Goal: Find specific page/section: Find specific page/section

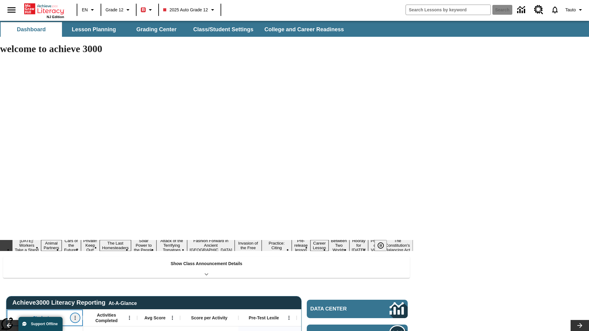
click at [75, 316] on icon "Open Menu" at bounding box center [75, 318] width 1 height 4
click at [12, 216] on icon at bounding box center [12, 216] width 4 height 4
click at [75, 316] on icon "Student, Open Menu," at bounding box center [75, 318] width 1 height 4
click at [12, 216] on icon at bounding box center [12, 216] width 4 height 4
click at [129, 316] on icon "Open Menu" at bounding box center [129, 318] width 1 height 4
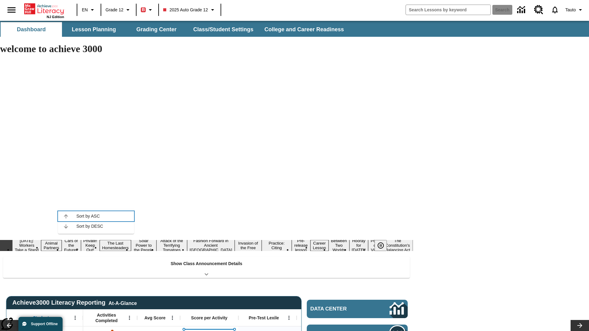
click at [66, 216] on icon at bounding box center [66, 216] width 4 height 4
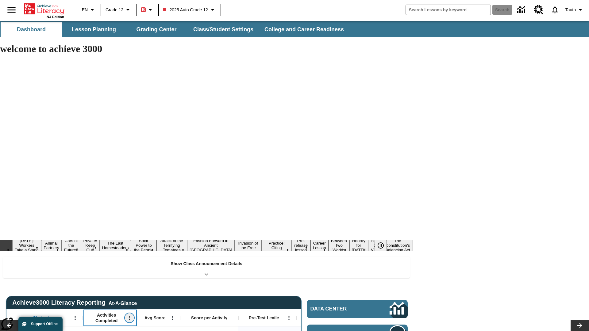
click at [129, 316] on icon "Activities Completed, Open Menu," at bounding box center [129, 318] width 1 height 4
